Goal: Task Accomplishment & Management: Use online tool/utility

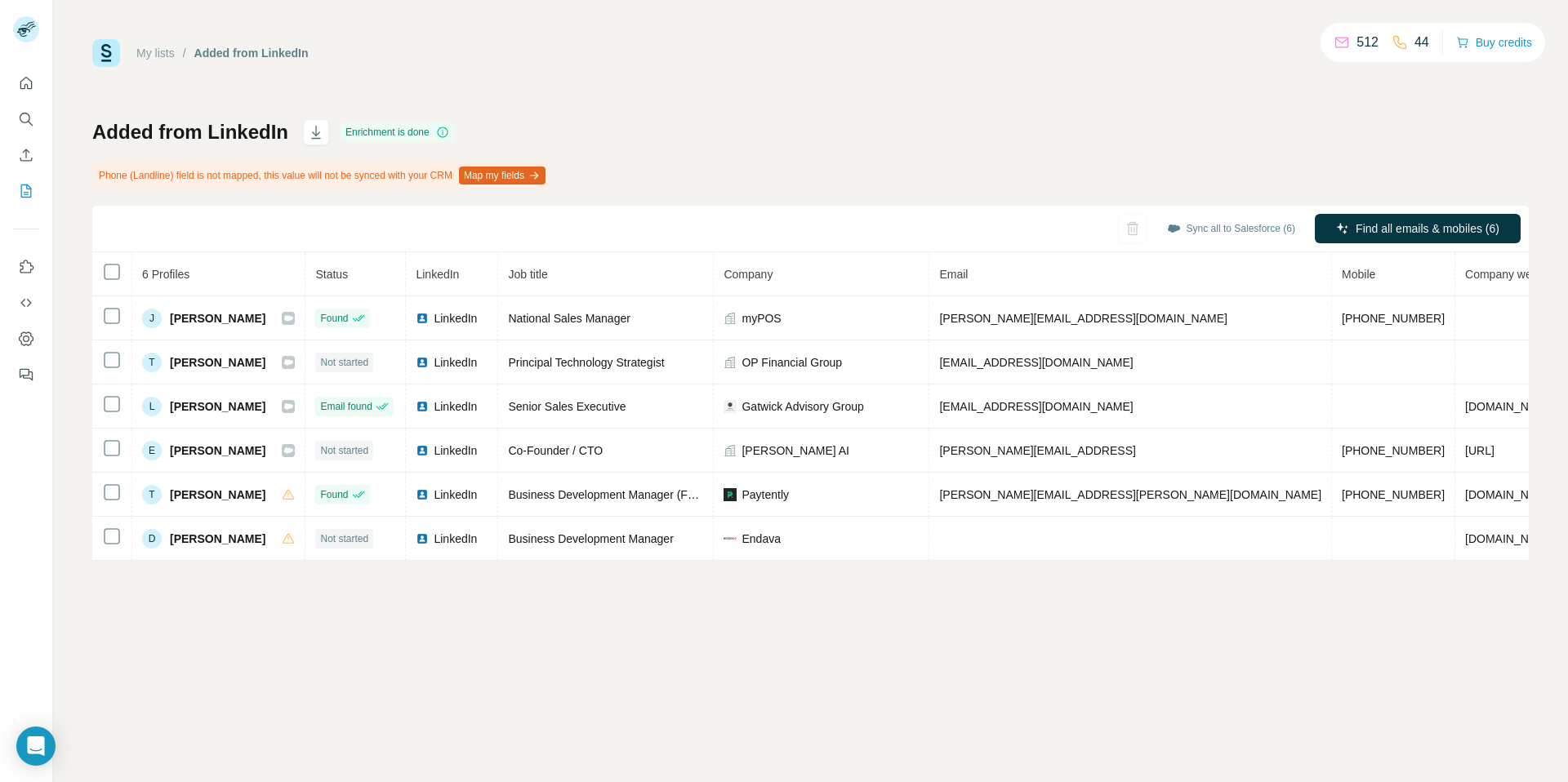
click at [518, 171] on button "Map my fields" at bounding box center [502, 175] width 87 height 18
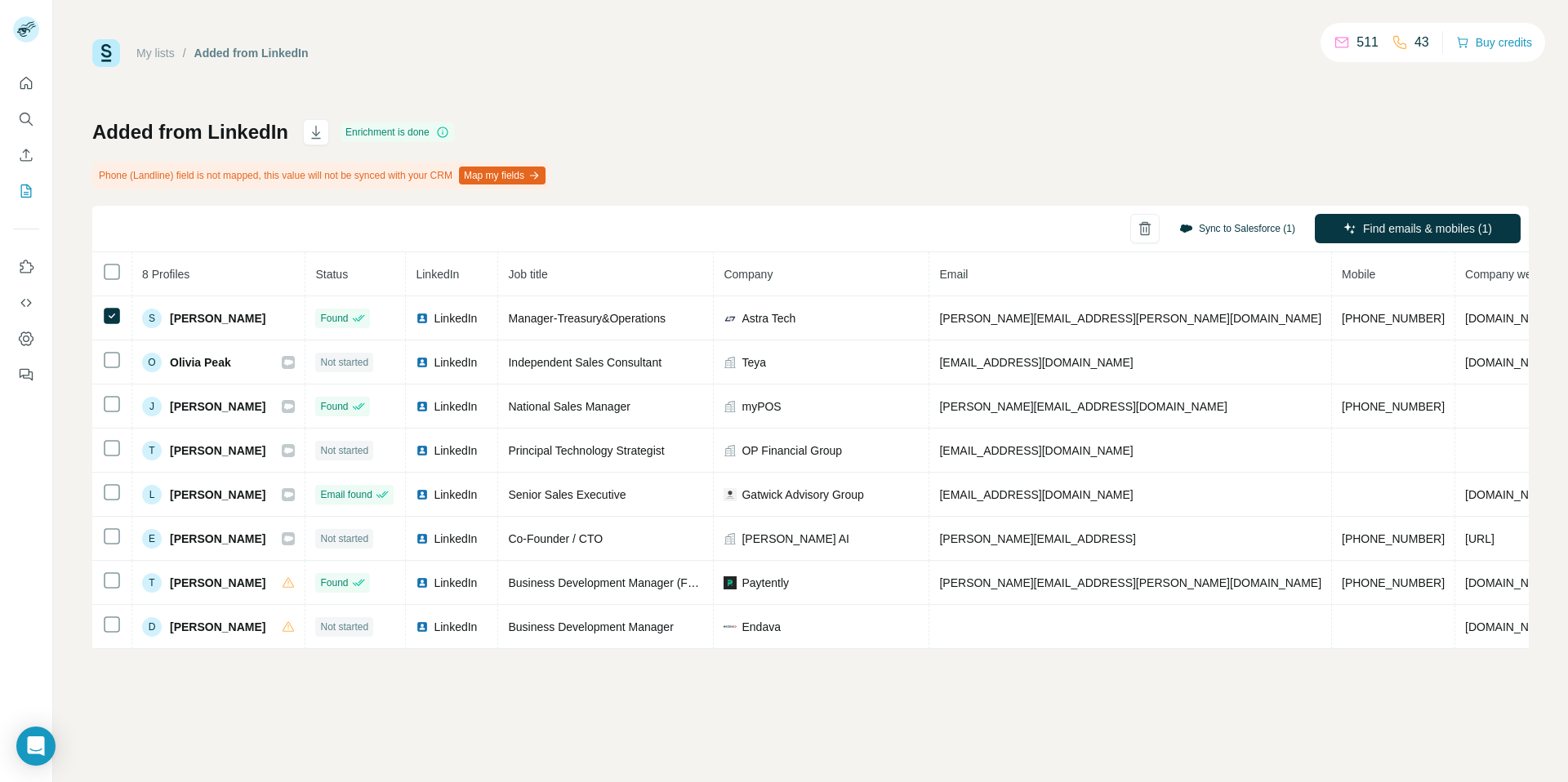
click at [1215, 220] on button "Sync to Salesforce (1)" at bounding box center [1237, 228] width 139 height 24
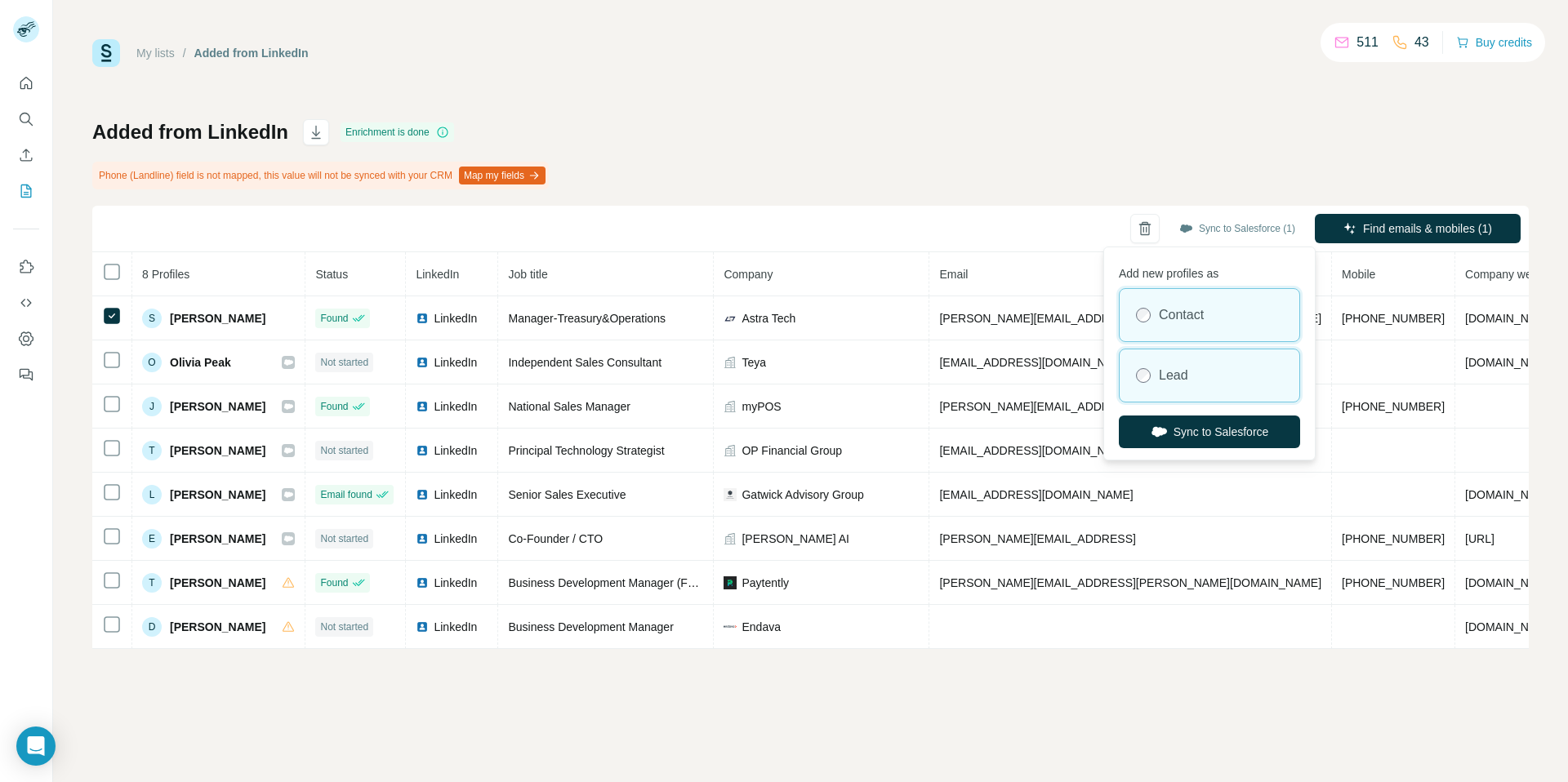
click at [1205, 370] on div "Lead" at bounding box center [1209, 375] width 180 height 52
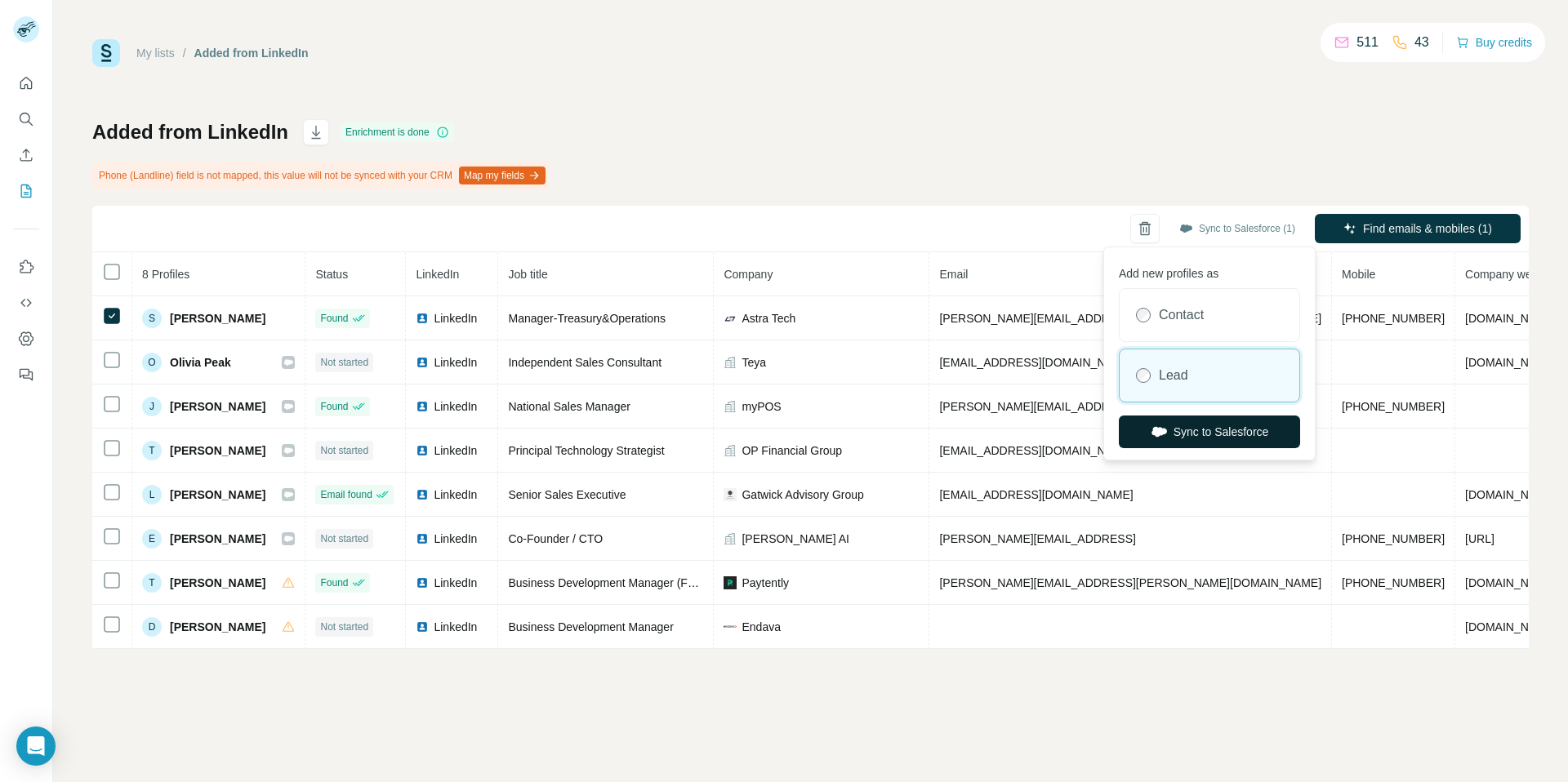
click at [1207, 436] on button "Sync to Salesforce" at bounding box center [1209, 432] width 181 height 33
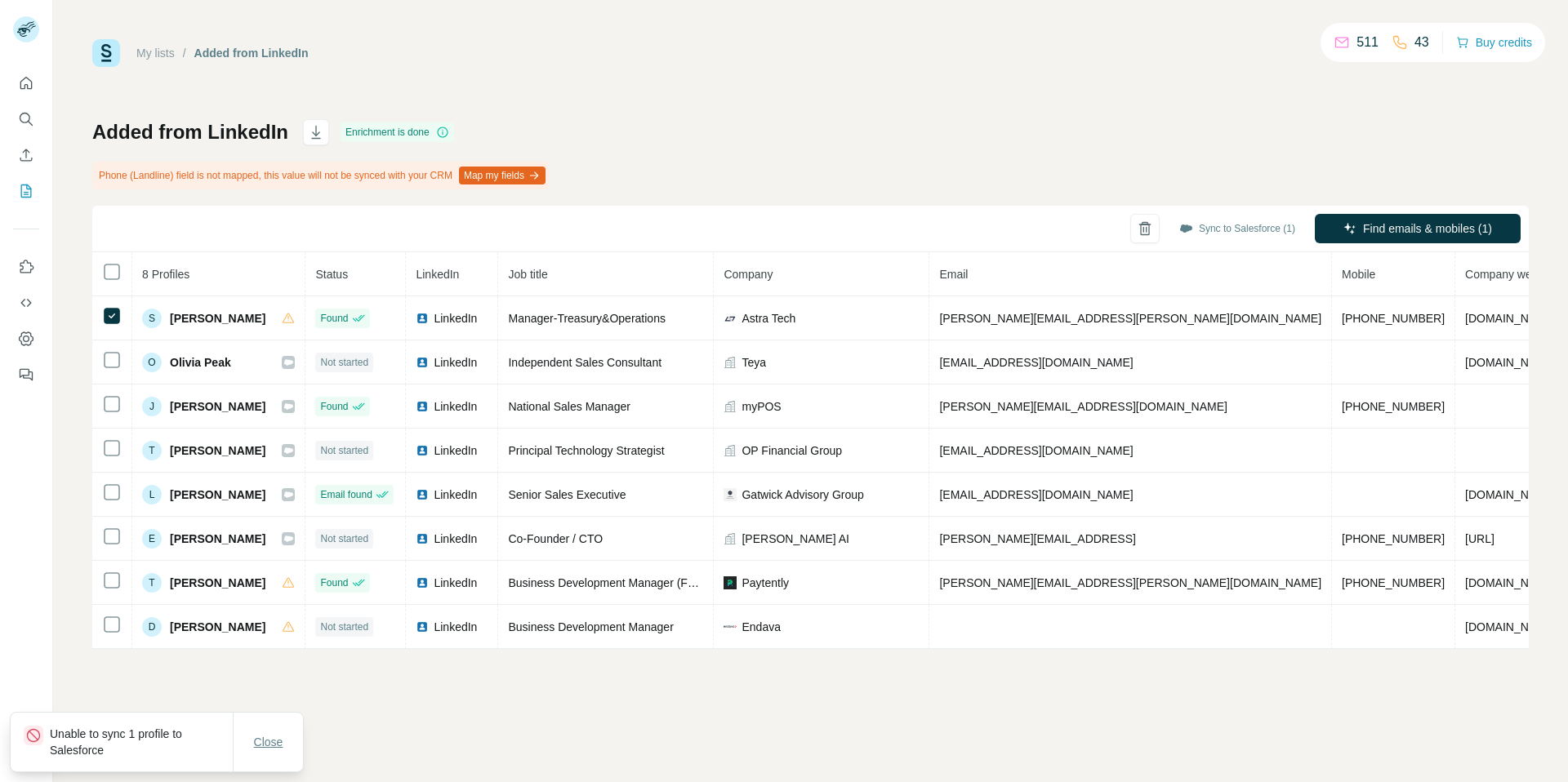
click at [268, 734] on span "Close" at bounding box center [268, 742] width 30 height 16
click at [542, 181] on button "Map my fields" at bounding box center [502, 175] width 87 height 18
click at [536, 173] on button "Map my fields" at bounding box center [502, 175] width 87 height 18
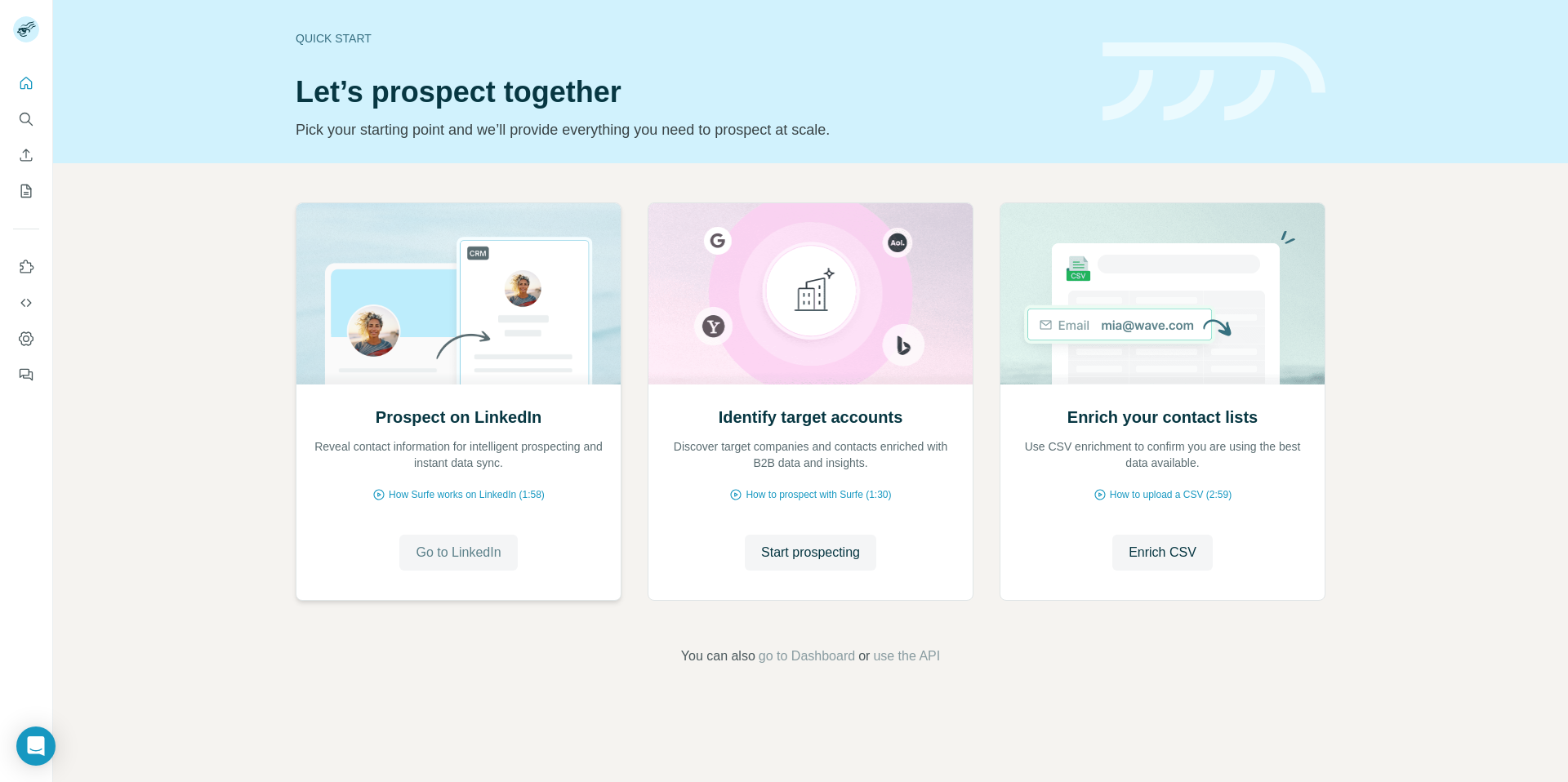
click at [464, 556] on span "Go to LinkedIn" at bounding box center [458, 552] width 85 height 19
